Goal: Find contact information: Find contact information

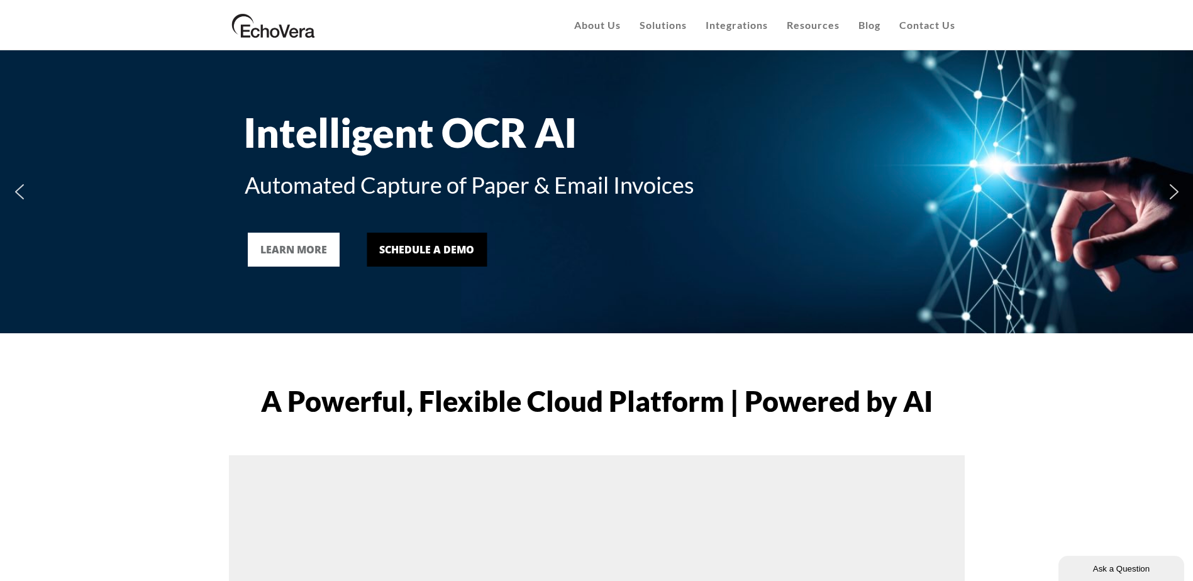
click at [915, 31] on span "Contact Us" at bounding box center [927, 25] width 56 height 12
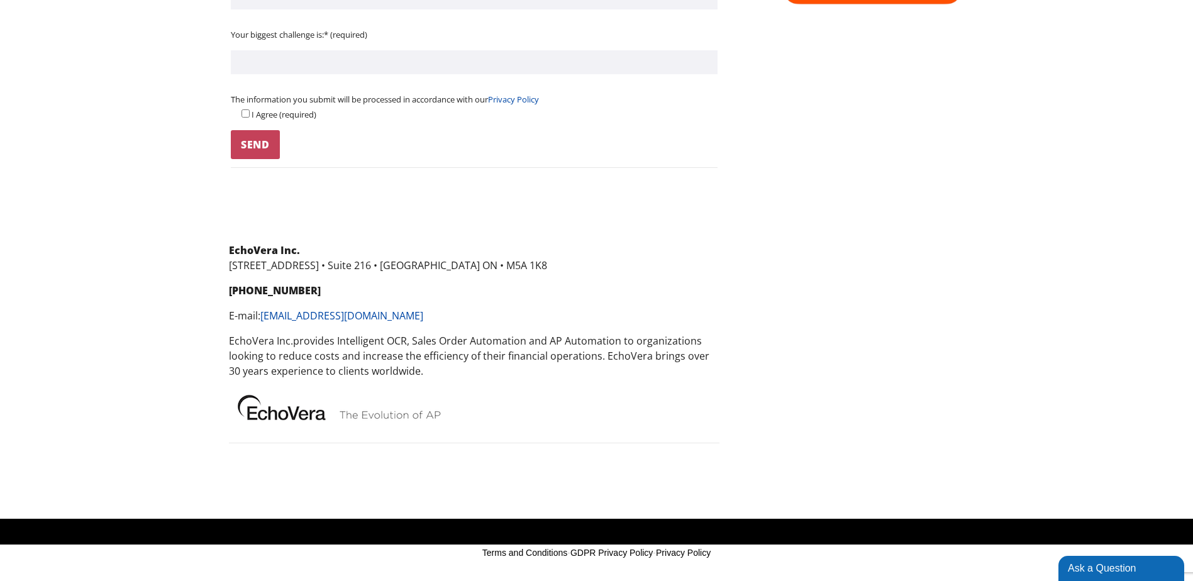
scroll to position [692, 0]
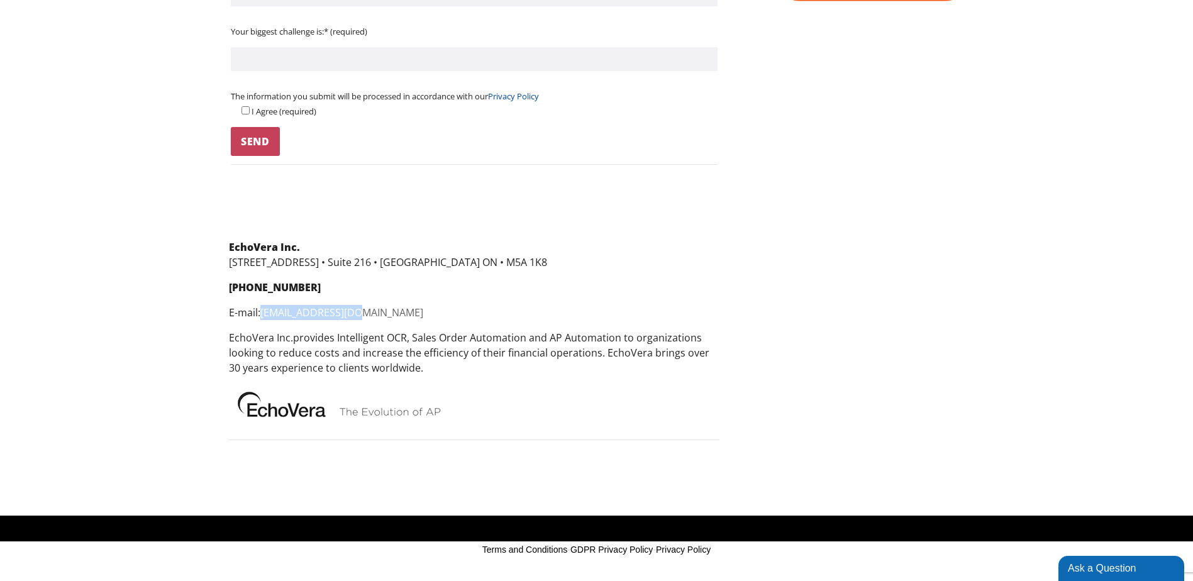
drag, startPoint x: 373, startPoint y: 315, endPoint x: 265, endPoint y: 316, distance: 108.2
click at [265, 316] on p "E-mail: [EMAIL_ADDRESS][DOMAIN_NAME]" at bounding box center [474, 312] width 490 height 15
copy link "[EMAIL_ADDRESS][DOMAIN_NAME]"
